Goal: Transaction & Acquisition: Book appointment/travel/reservation

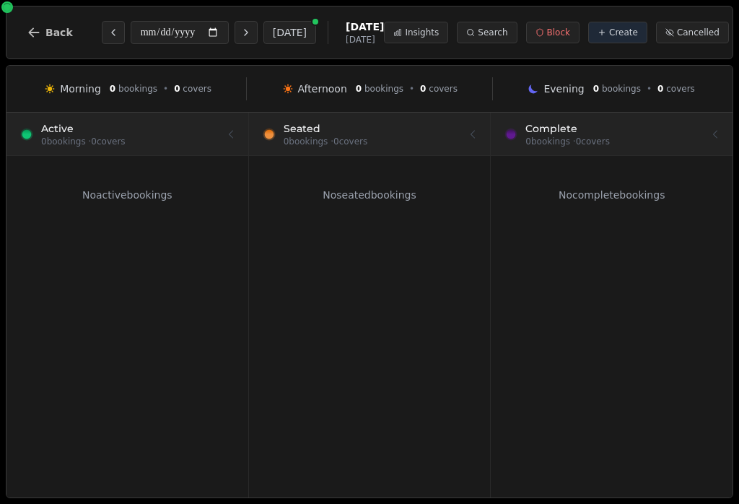
click at [240, 32] on icon "Next day" at bounding box center [246, 33] width 12 height 12
click at [245, 32] on icon "Next day" at bounding box center [246, 33] width 3 height 6
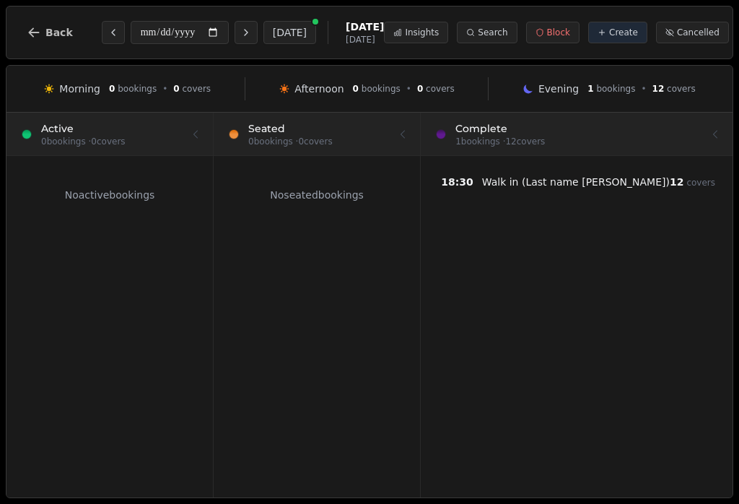
click at [240, 34] on icon "Next day" at bounding box center [246, 33] width 12 height 12
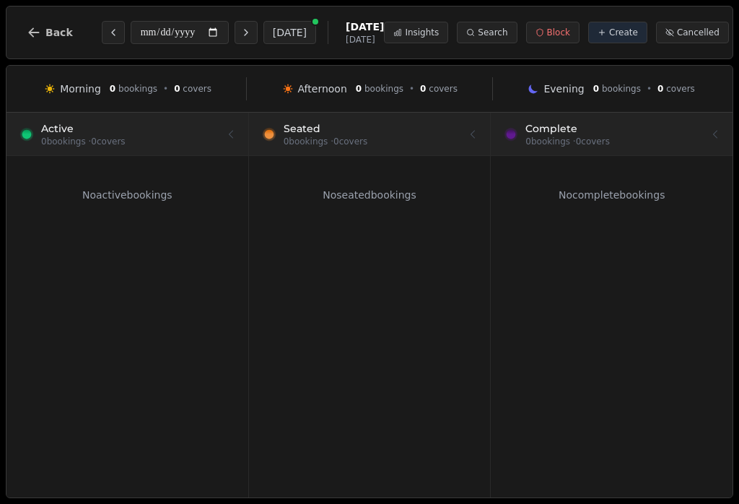
click at [240, 35] on icon "Next day" at bounding box center [246, 33] width 12 height 12
type input "**********"
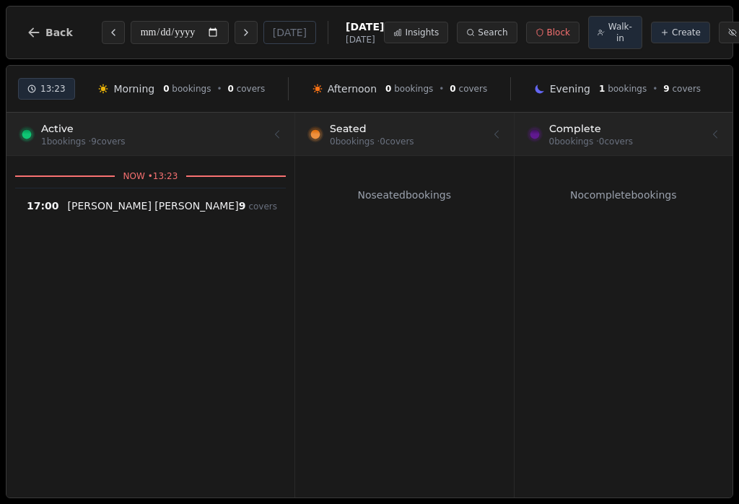
click at [59, 206] on div "17:00 [PERSON_NAME] 9 covers" at bounding box center [150, 208] width 271 height 40
select select "****"
select select "*"
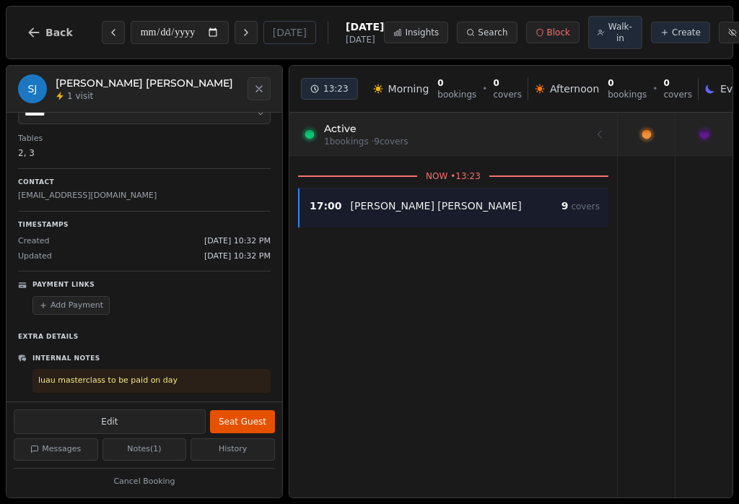
scroll to position [120, 0]
click at [235, 30] on button "Next day" at bounding box center [246, 32] width 23 height 23
type input "**********"
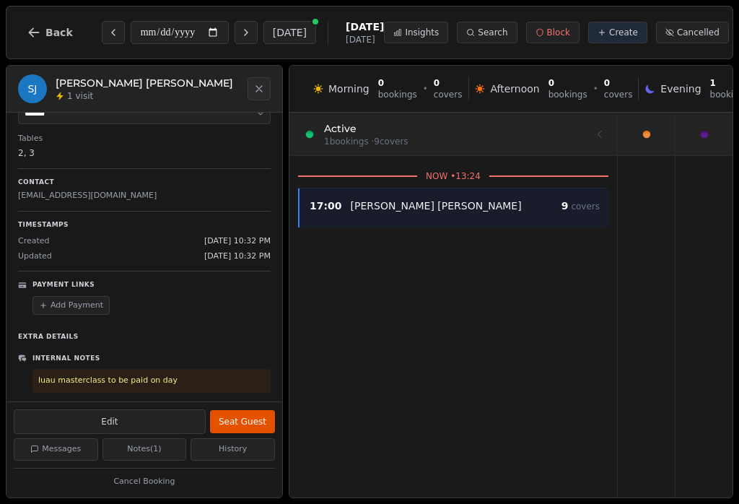
scroll to position [108, 0]
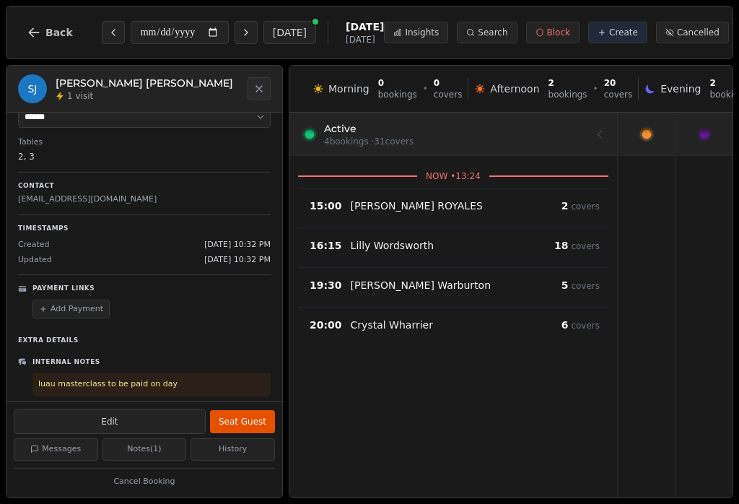
click at [565, 250] on span "18" at bounding box center [561, 246] width 14 height 12
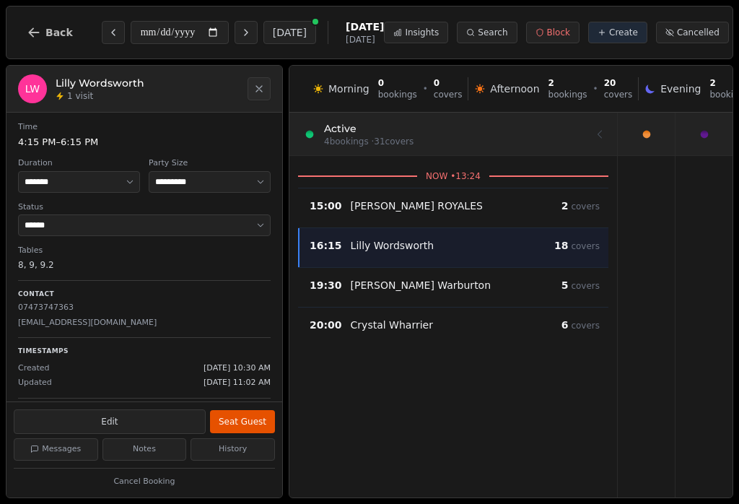
scroll to position [0, 0]
click at [558, 218] on div "15:00 [PERSON_NAME] 2 covers" at bounding box center [453, 208] width 310 height 40
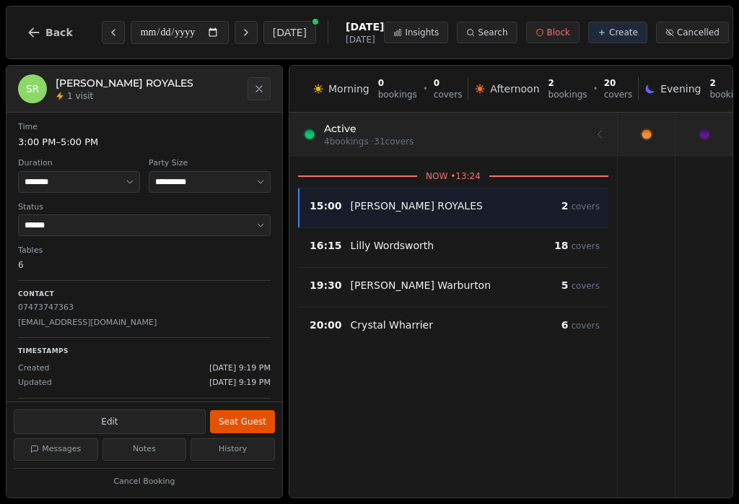
select select "*"
